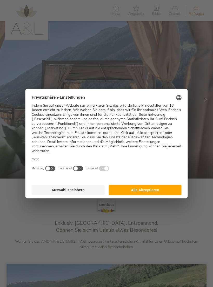
click at [73, 187] on button "Auswahl speichern" at bounding box center [68, 190] width 73 height 10
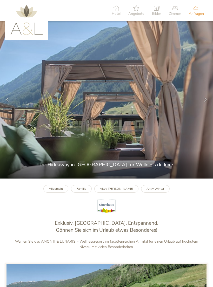
click at [174, 15] on span "Zimmer" at bounding box center [174, 14] width 12 height 4
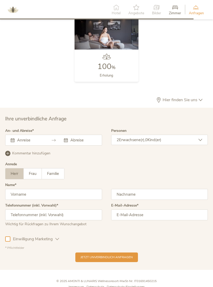
scroll to position [1304, 0]
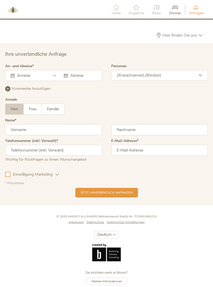
click at [75, 224] on span "Impressum" at bounding box center [75, 222] width 15 height 4
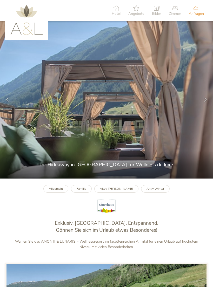
click at [209, 102] on div at bounding box center [205, 99] width 15 height 15
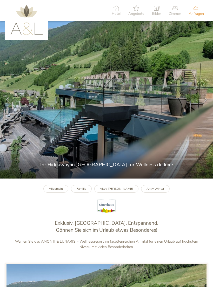
click at [209, 101] on div at bounding box center [205, 99] width 15 height 15
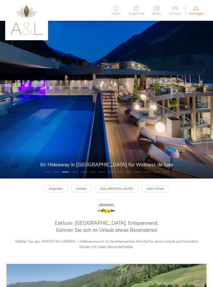
click at [209, 102] on div at bounding box center [205, 99] width 15 height 15
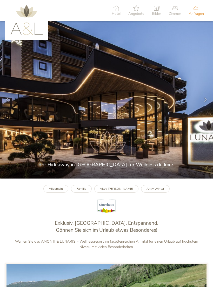
click at [209, 104] on div at bounding box center [205, 99] width 15 height 15
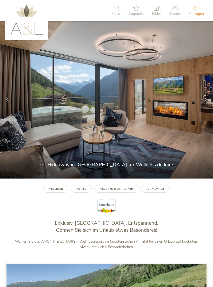
click at [210, 104] on div at bounding box center [205, 99] width 15 height 15
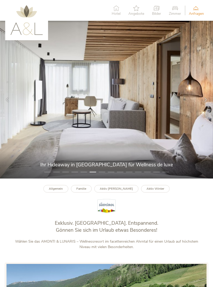
click at [209, 104] on div at bounding box center [205, 99] width 15 height 15
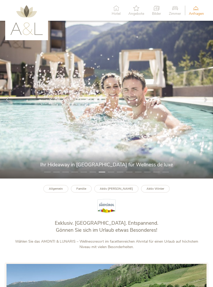
click at [210, 103] on div at bounding box center [205, 99] width 15 height 15
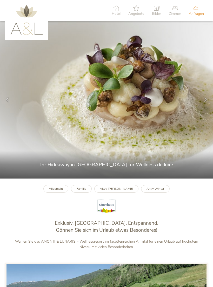
click at [210, 103] on div at bounding box center [205, 99] width 15 height 15
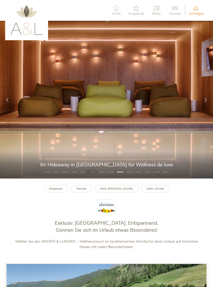
click at [209, 103] on div at bounding box center [205, 99] width 15 height 15
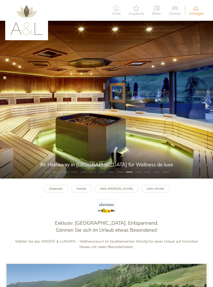
click at [208, 104] on div at bounding box center [205, 99] width 15 height 15
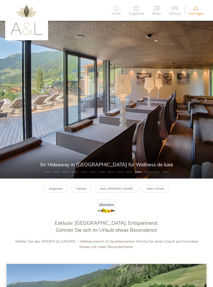
click at [208, 101] on div at bounding box center [205, 99] width 15 height 15
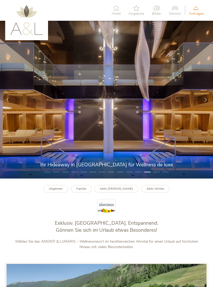
click at [207, 100] on div at bounding box center [205, 99] width 15 height 15
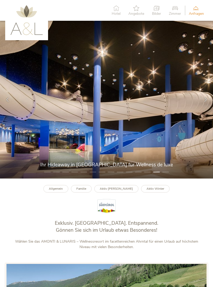
click at [206, 98] on div at bounding box center [205, 99] width 15 height 15
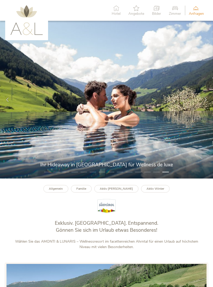
click at [8, 105] on div at bounding box center [7, 99] width 15 height 15
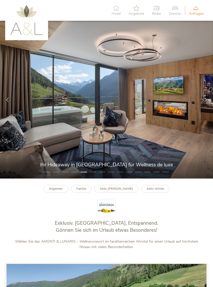
click at [174, 13] on span "Zimmer" at bounding box center [174, 14] width 12 height 4
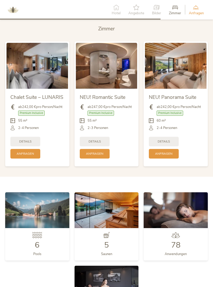
scroll to position [984, 0]
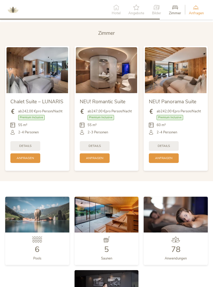
click at [25, 146] on span "Details" at bounding box center [25, 146] width 12 height 4
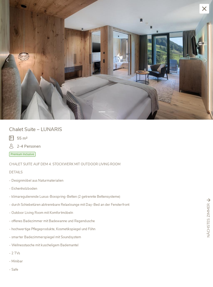
click at [205, 61] on icon at bounding box center [205, 60] width 4 height 4
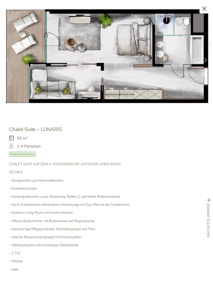
click at [205, 59] on icon at bounding box center [205, 60] width 4 height 4
click at [203, 62] on div at bounding box center [205, 59] width 15 height 15
